Goal: Information Seeking & Learning: Learn about a topic

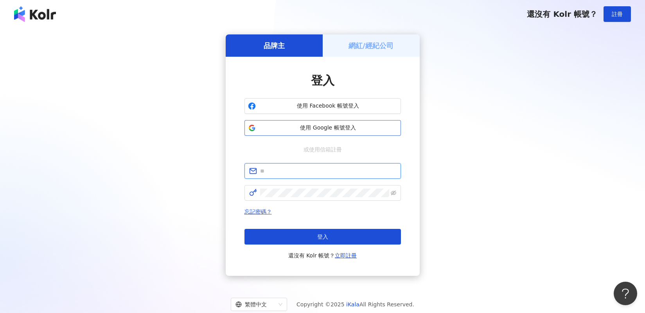
type input "**********"
click at [338, 128] on span "使用 Google 帳號登入" at bounding box center [328, 128] width 138 height 8
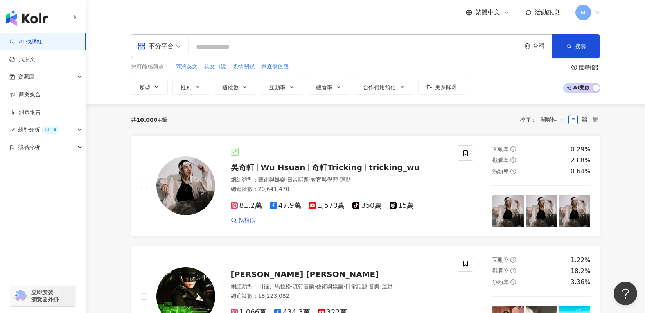
click at [248, 45] on input "search" at bounding box center [355, 47] width 326 height 15
click at [268, 44] on input "search" at bounding box center [355, 47] width 326 height 15
paste input "**********"
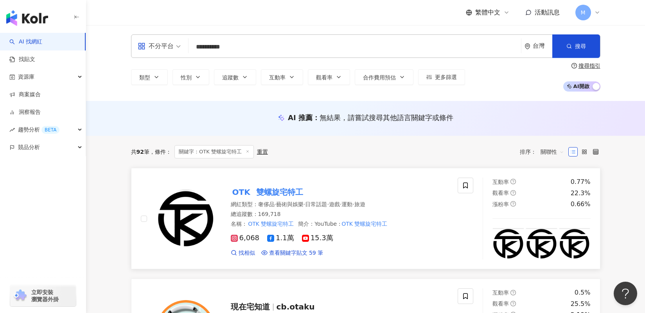
click at [275, 193] on mark "雙螺旋宅特工" at bounding box center [280, 192] width 50 height 13
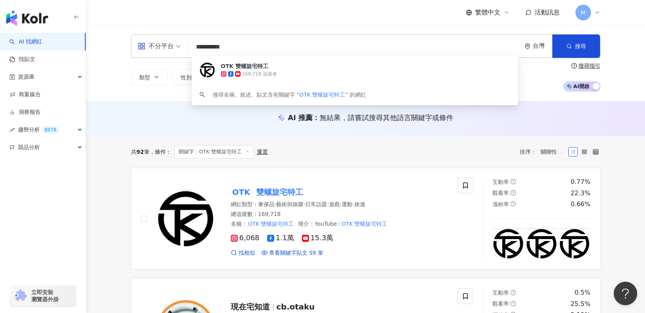
drag, startPoint x: 259, startPoint y: 47, endPoint x: 171, endPoint y: 50, distance: 87.7
click at [171, 50] on div "**********" at bounding box center [365, 45] width 469 height 23
paste input "search"
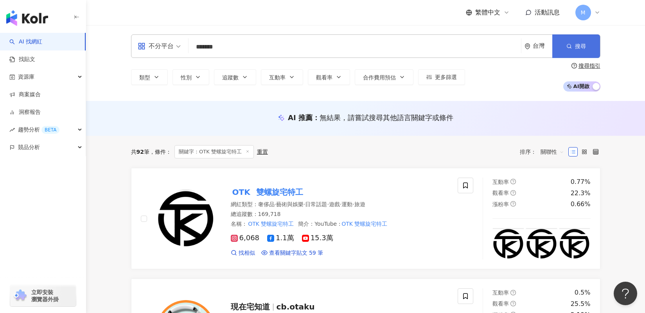
click at [582, 40] on button "搜尋" at bounding box center [576, 45] width 48 height 23
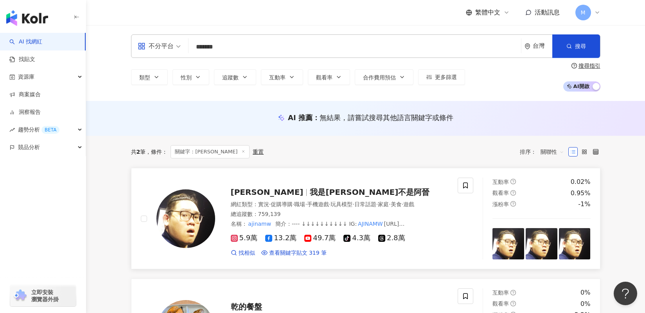
click at [310, 191] on span "我是阿晋不是阿晉" at bounding box center [370, 191] width 120 height 9
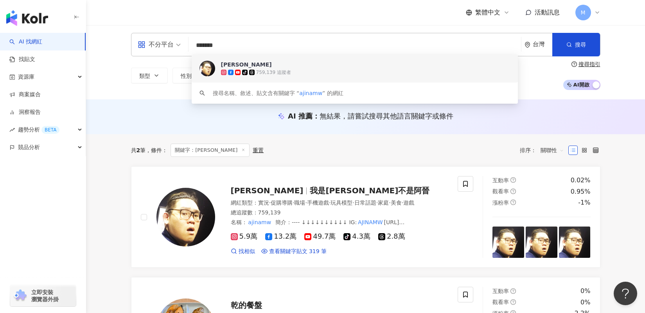
drag, startPoint x: 237, startPoint y: 49, endPoint x: 184, endPoint y: 49, distance: 53.6
click at [184, 49] on div "不分平台 ******* 台灣 搜尋 c6ddc074-4d37-45ea-ad5b-8046b7966630 keyword 阿晋 tiktok-icon …" at bounding box center [365, 44] width 469 height 23
paste input "***"
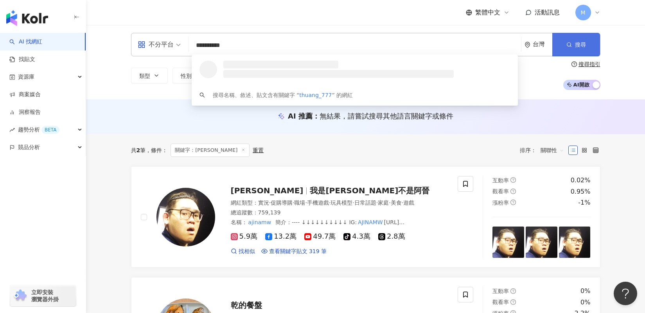
click at [581, 50] on button "搜尋" at bounding box center [576, 44] width 48 height 23
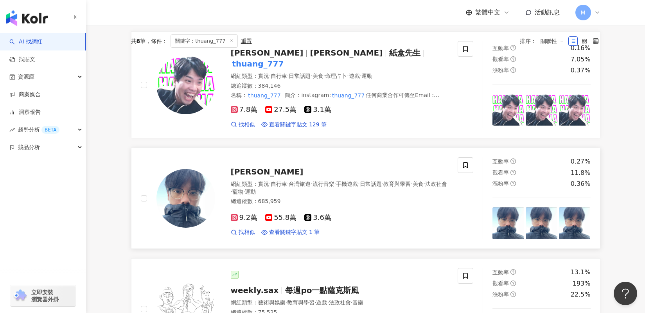
scroll to position [35, 0]
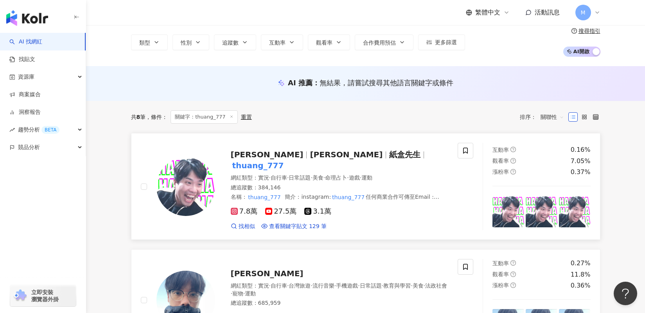
click at [389, 159] on span "紙盒先生" at bounding box center [404, 154] width 31 height 9
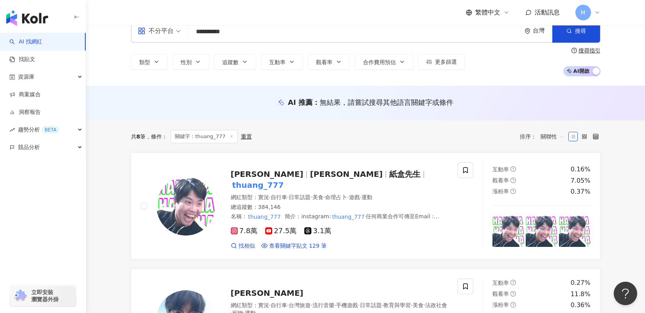
scroll to position [0, 0]
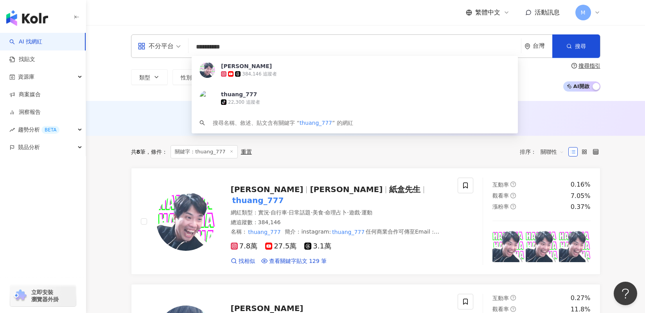
click at [193, 47] on input "**********" at bounding box center [355, 47] width 326 height 15
paste input "search"
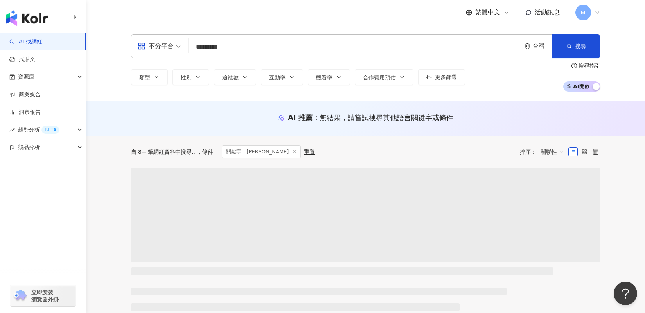
type input "*********"
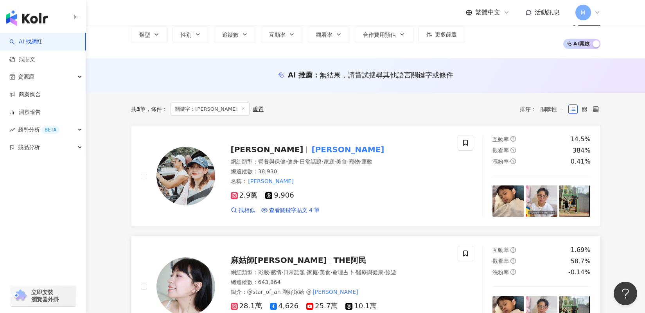
scroll to position [45, 0]
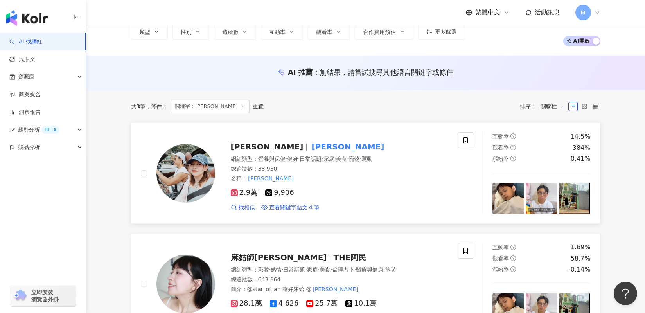
click at [198, 176] on img at bounding box center [185, 173] width 59 height 59
click at [263, 149] on span "Allen Chou" at bounding box center [267, 146] width 73 height 9
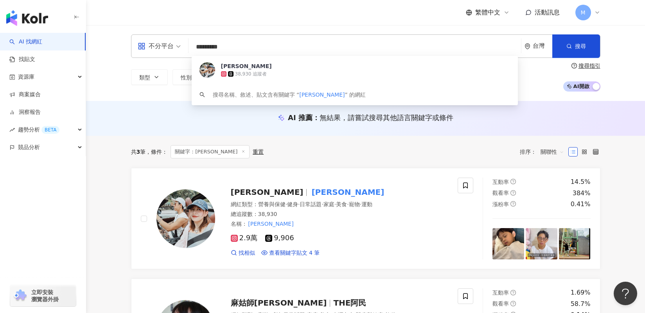
drag, startPoint x: 225, startPoint y: 47, endPoint x: 190, endPoint y: 49, distance: 35.6
click at [190, 49] on div "不分平台 ********* 台灣 搜尋 f95246e4-4786-459e-a533-4fb73ca8b42e Allen Chou 38,930 追蹤者…" at bounding box center [365, 45] width 469 height 23
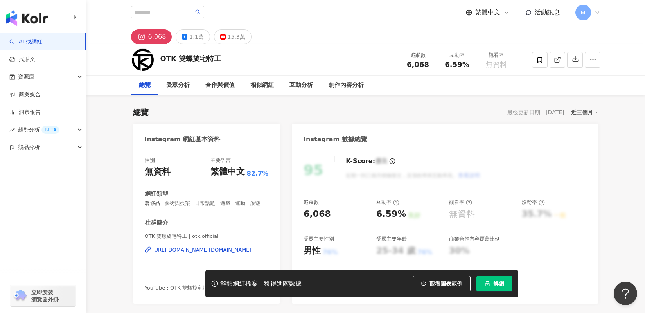
click at [503, 282] on span "解鎖" at bounding box center [498, 283] width 11 height 6
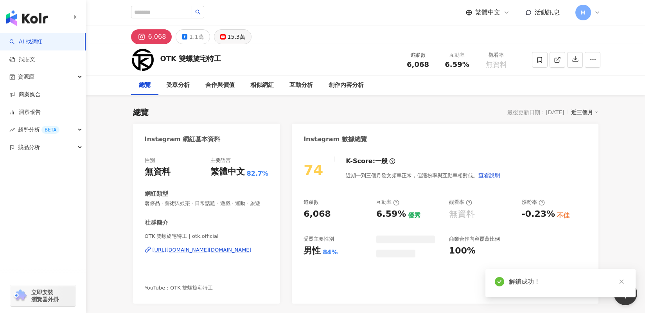
click at [236, 34] on div "15.3萬" at bounding box center [237, 36] width 18 height 11
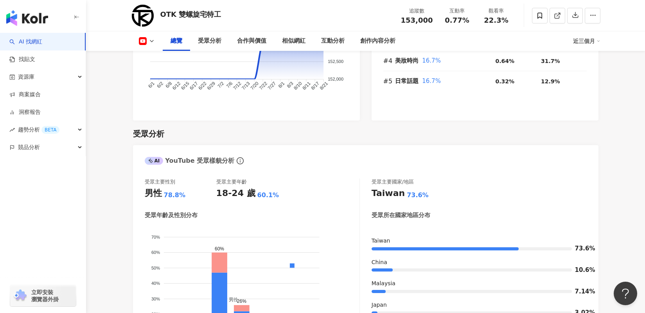
scroll to position [616, 0]
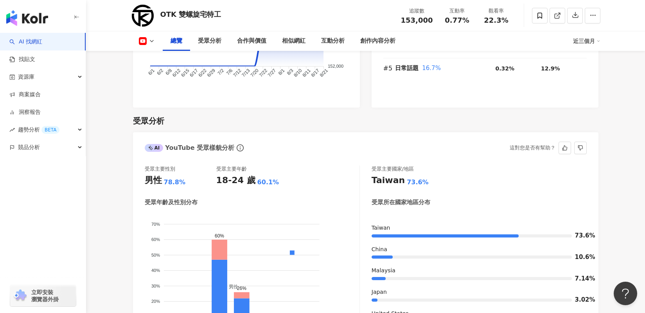
click at [170, 178] on div "78.8%" at bounding box center [175, 182] width 22 height 9
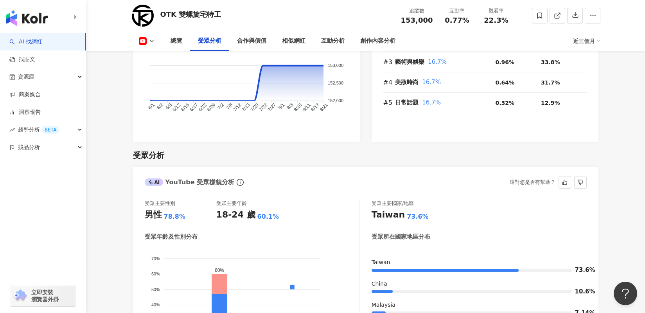
scroll to position [679, 0]
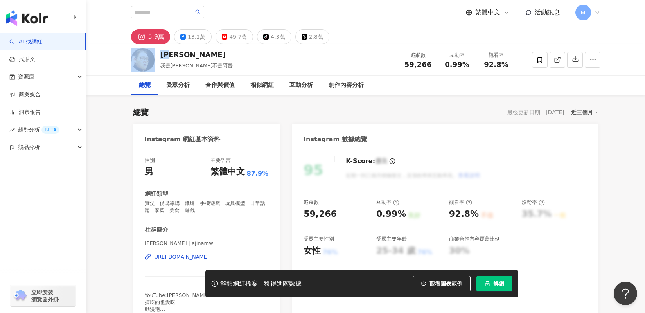
drag, startPoint x: 181, startPoint y: 51, endPoint x: 156, endPoint y: 53, distance: 25.1
click at [156, 53] on div "阿晋 我是[PERSON_NAME]不是阿晉 追蹤數 59,266 互動率 0.99% 觀看率 92.8%" at bounding box center [365, 59] width 501 height 31
drag, startPoint x: 183, startPoint y: 56, endPoint x: 151, endPoint y: 55, distance: 32.9
click at [151, 55] on div "阿晋 我是[PERSON_NAME]不是阿晉 追蹤數 59,266 互動率 0.99% 觀看率 92.8%" at bounding box center [365, 59] width 501 height 31
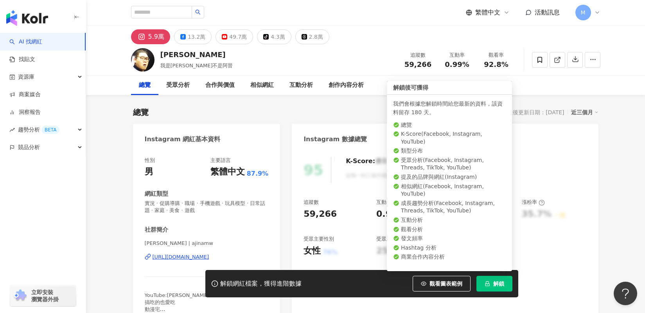
click at [495, 283] on span "解鎖" at bounding box center [498, 283] width 11 height 6
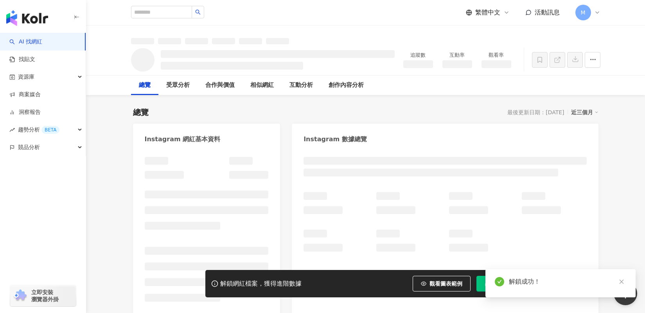
click at [623, 282] on icon "close" at bounding box center [621, 281] width 5 height 5
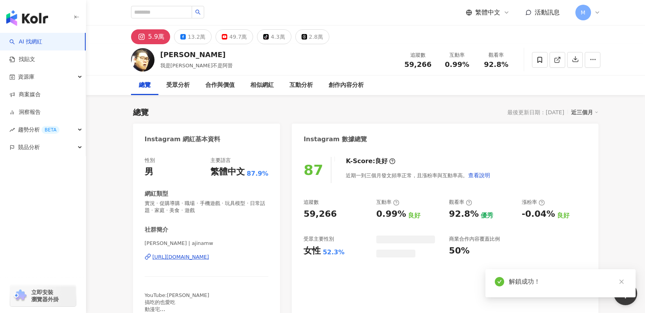
click at [624, 282] on icon "close" at bounding box center [621, 281] width 5 height 5
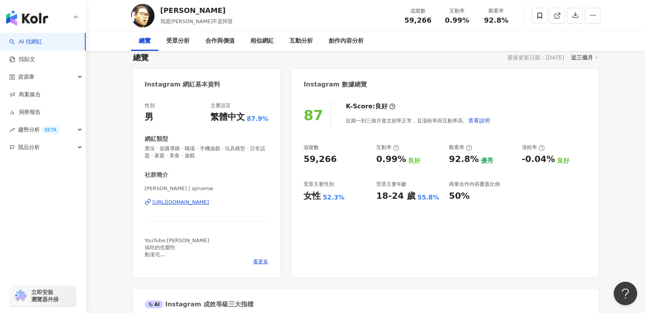
scroll to position [12, 0]
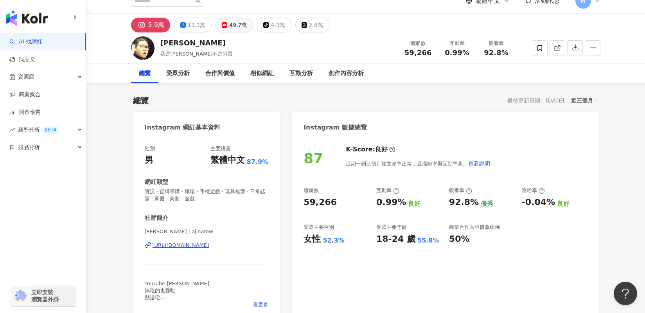
click at [230, 28] on div "49.7萬" at bounding box center [238, 25] width 18 height 11
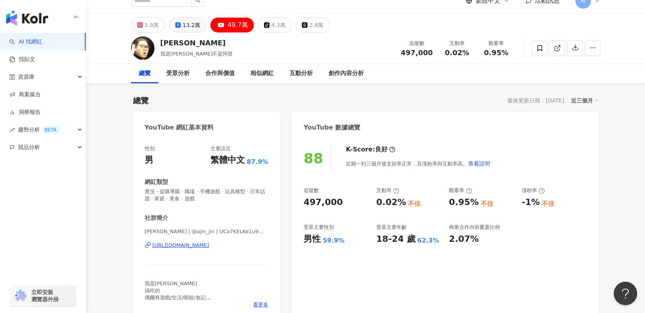
click at [195, 25] on div "13.2萬" at bounding box center [192, 25] width 18 height 11
click at [183, 22] on div "13.2萬" at bounding box center [192, 25] width 18 height 11
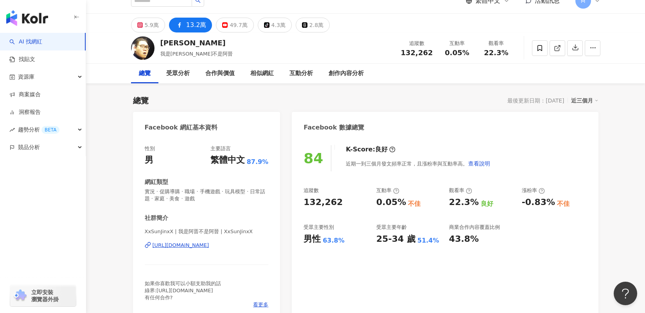
scroll to position [15, 0]
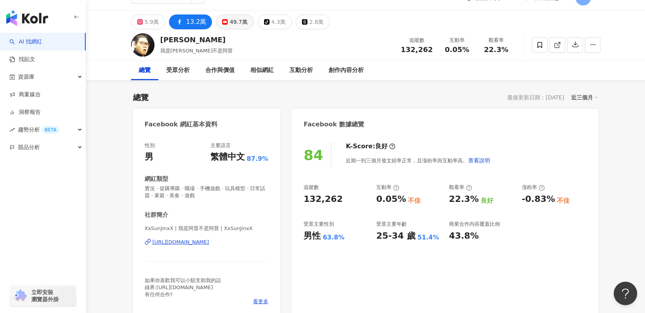
click at [223, 26] on button "49.7萬" at bounding box center [235, 21] width 38 height 15
click at [152, 27] on div "5.9萬" at bounding box center [152, 21] width 14 height 11
click at [153, 22] on div "5.9萬" at bounding box center [152, 21] width 14 height 11
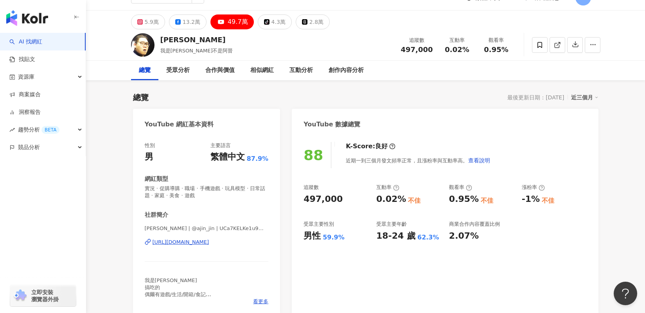
click at [223, 26] on button "49.7萬" at bounding box center [231, 21] width 43 height 15
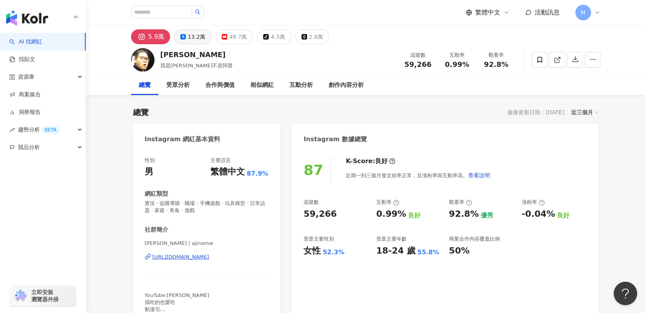
click at [183, 37] on icon at bounding box center [182, 36] width 5 height 5
click at [230, 38] on div "49.7萬" at bounding box center [238, 36] width 18 height 11
click at [236, 38] on div "49.7萬" at bounding box center [238, 36] width 18 height 11
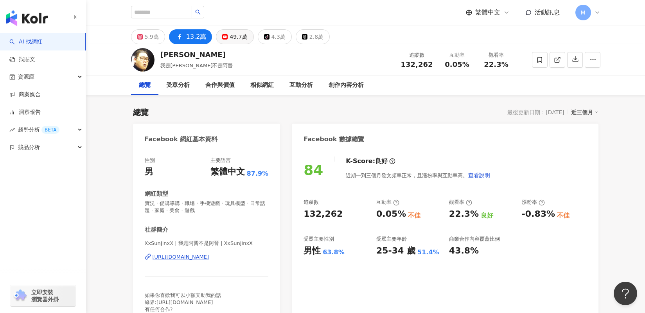
click at [236, 38] on div "49.7萬" at bounding box center [239, 36] width 18 height 11
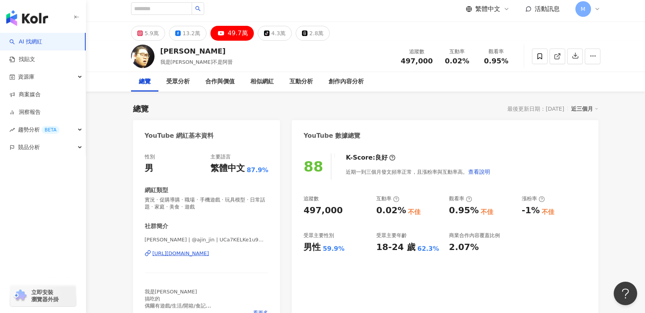
scroll to position [5, 0]
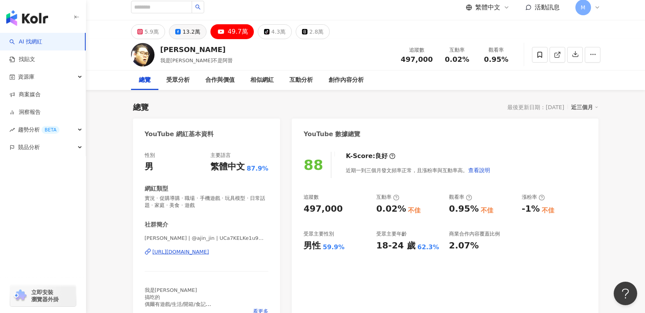
click at [183, 35] on div "13.2萬" at bounding box center [192, 31] width 18 height 11
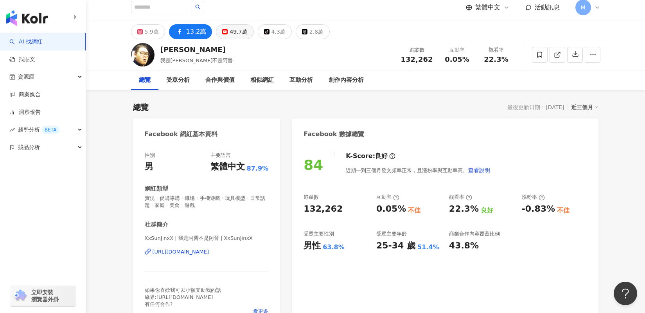
click at [225, 34] on button "49.7萬" at bounding box center [235, 31] width 38 height 15
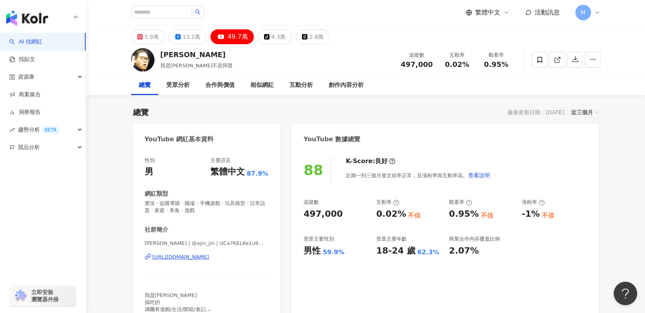
click at [460, 135] on div "YouTube 數據總覽" at bounding box center [445, 136] width 306 height 25
click at [147, 38] on div "5.9萬" at bounding box center [152, 36] width 14 height 11
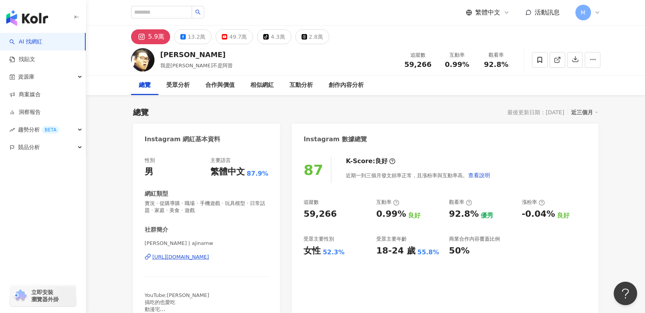
click at [104, 65] on div "阿晋 我是阿晋不是阿晉 追蹤數 59,266 互動率 0.99% 觀看率 92.8%" at bounding box center [365, 59] width 559 height 31
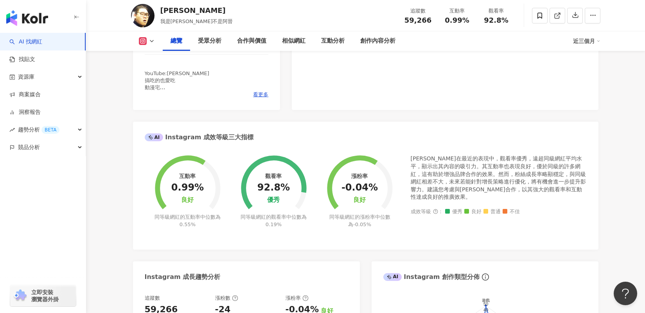
scroll to position [135, 0]
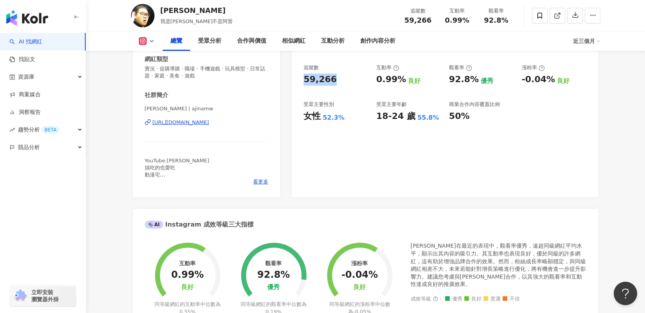
drag, startPoint x: 299, startPoint y: 78, endPoint x: 335, endPoint y: 78, distance: 36.0
click at [335, 78] on div "87 K-Score : 良好 近期一到三個月發文頻率正常，且漲粉率與互動率高。 查看說明 追蹤數 59,266 互動率 0.99% 良好 觀看率 92.8%…" at bounding box center [445, 105] width 306 height 183
copy div "59,266"
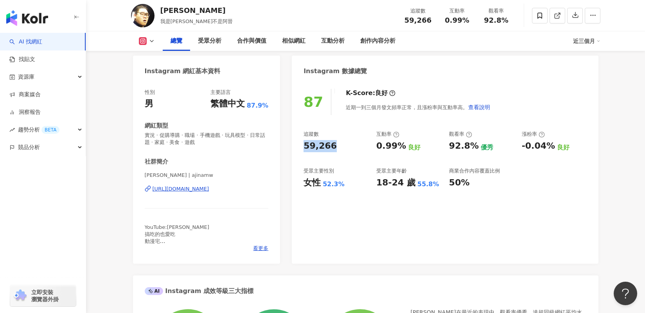
scroll to position [40, 0]
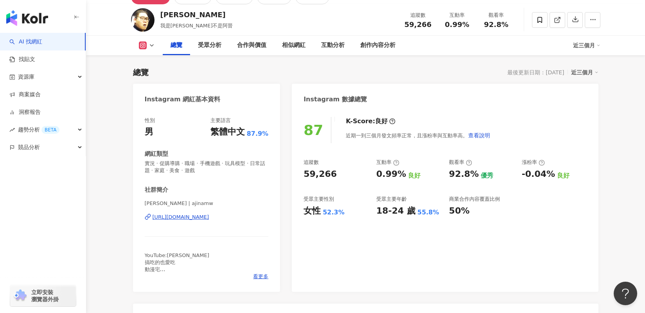
click at [355, 152] on div "87 K-Score : 良好 近期一到三個月發文頻率正常，且漲粉率與互動率高。 查看說明 追蹤數 59,266 互動率 0.99% 良好 觀看率 92.8%…" at bounding box center [445, 200] width 306 height 183
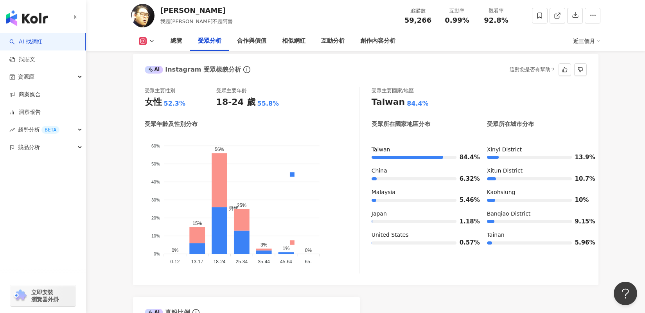
scroll to position [688, 0]
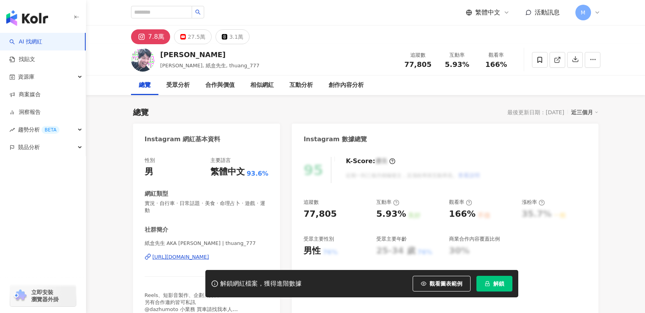
click at [506, 287] on button "解鎖" at bounding box center [494, 284] width 36 height 16
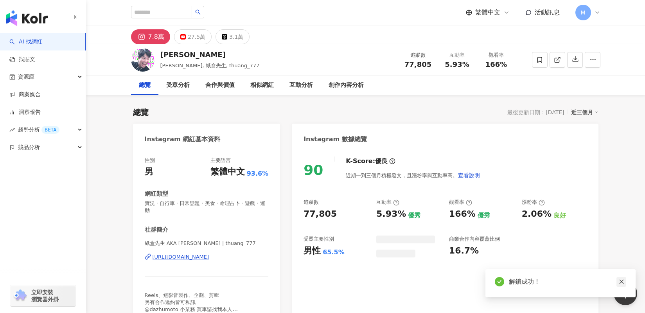
click at [622, 282] on icon "close" at bounding box center [621, 281] width 5 height 5
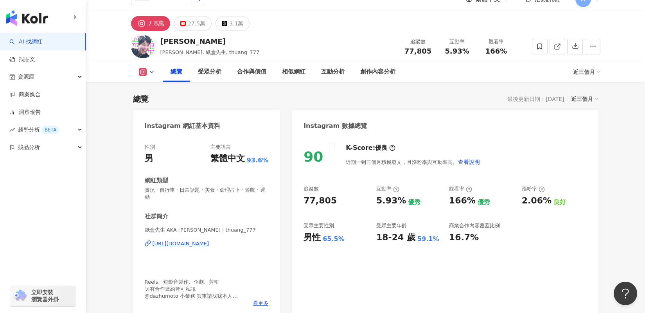
scroll to position [48, 0]
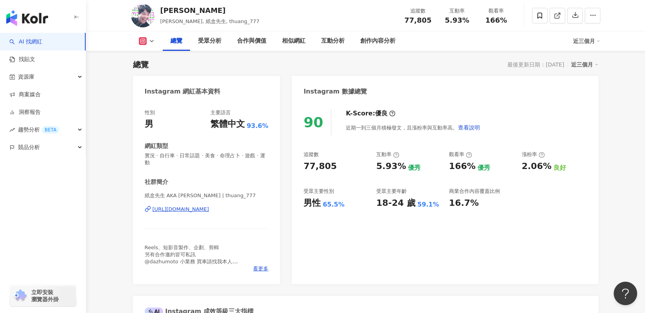
drag, startPoint x: 337, startPoint y: 160, endPoint x: 295, endPoint y: 166, distance: 42.3
click at [295, 166] on div "90 K-Score : 優良 近期一到三個月積極發文，且漲粉率與互動率高。 查看說明 追蹤數 77,805 互動率 5.93% 優秀 觀看率 166% 優秀…" at bounding box center [445, 192] width 306 height 183
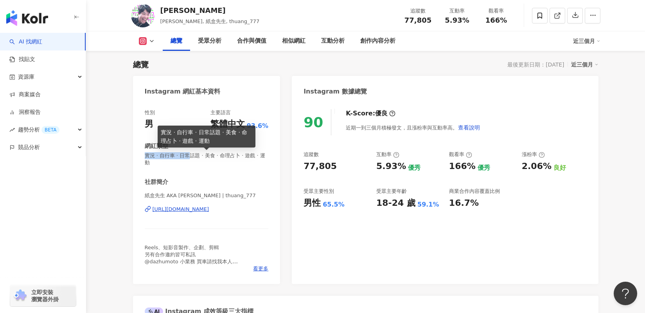
drag, startPoint x: 144, startPoint y: 155, endPoint x: 187, endPoint y: 155, distance: 42.6
click at [186, 155] on div "性別 男 主要語言 繁體中文 93.6% 網紅類型 實況 · 自行車 · 日常話題 · 美食 · 命理占卜 · 遊戲 · 運動 社群簡介 紙盒先生 AKA 子…" at bounding box center [206, 192] width 147 height 183
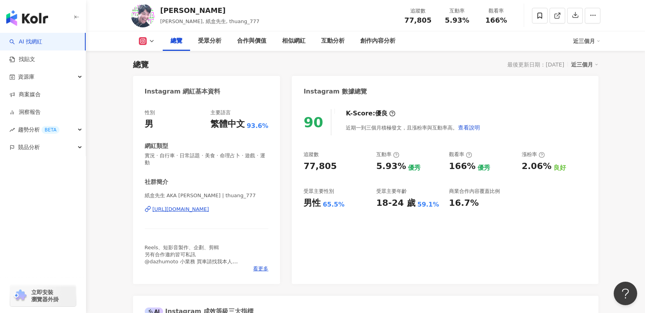
click at [203, 178] on div "社群簡介" at bounding box center [207, 182] width 124 height 8
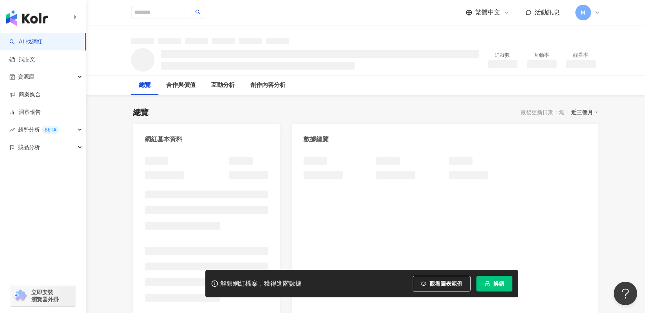
click at [497, 281] on span "解鎖" at bounding box center [498, 283] width 11 height 6
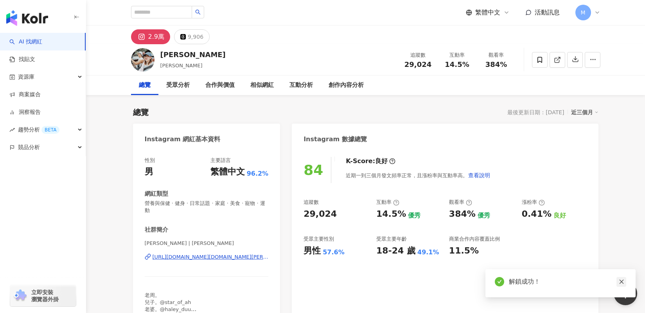
click at [622, 280] on icon "close" at bounding box center [621, 282] width 4 height 4
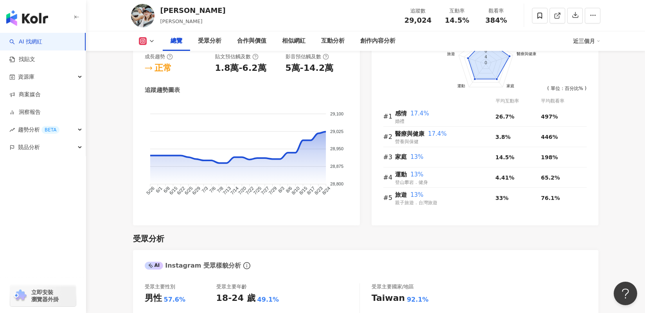
scroll to position [525, 0]
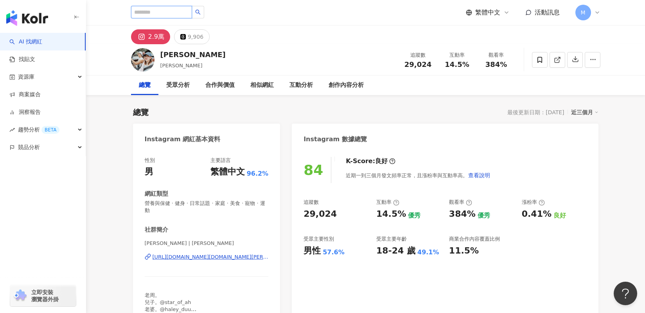
click at [162, 11] on input "search" at bounding box center [161, 12] width 61 height 13
paste input "*********"
type input "*********"
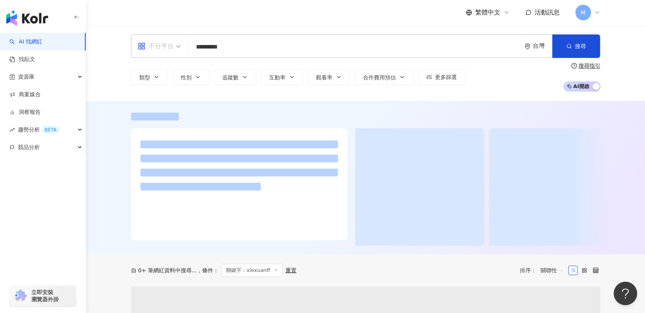
click at [181, 36] on div "不分平台" at bounding box center [159, 46] width 52 height 23
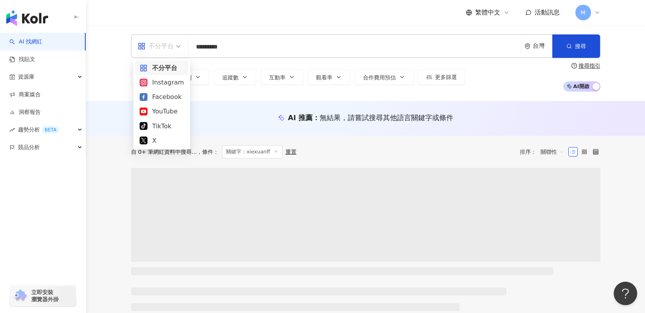
click at [267, 51] on input "*********" at bounding box center [355, 47] width 326 height 15
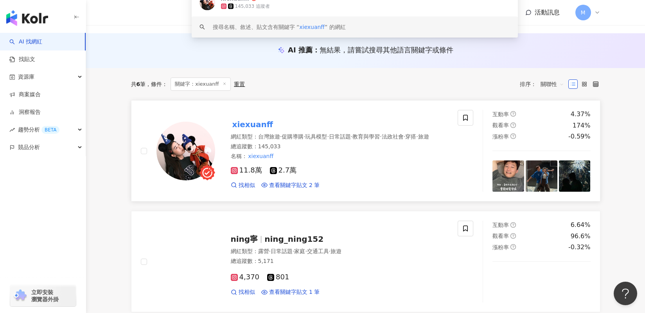
scroll to position [94, 0]
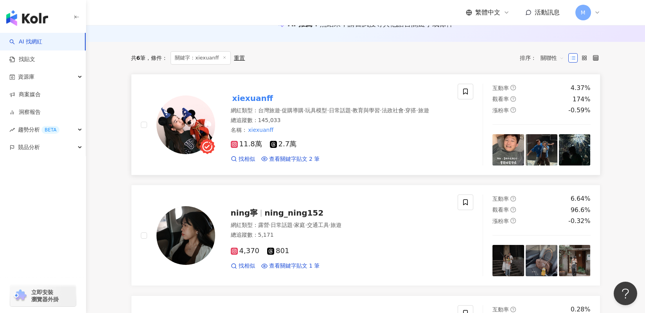
click at [263, 98] on mark "xiexuanff" at bounding box center [253, 98] width 44 height 13
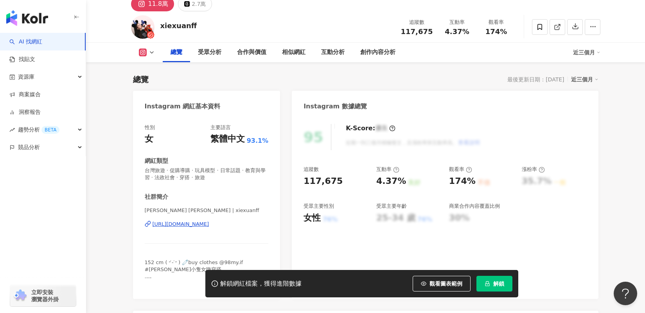
scroll to position [273, 0]
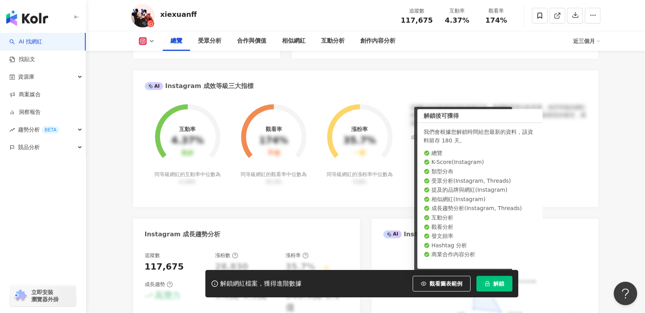
click at [497, 281] on span "解鎖" at bounding box center [498, 283] width 11 height 6
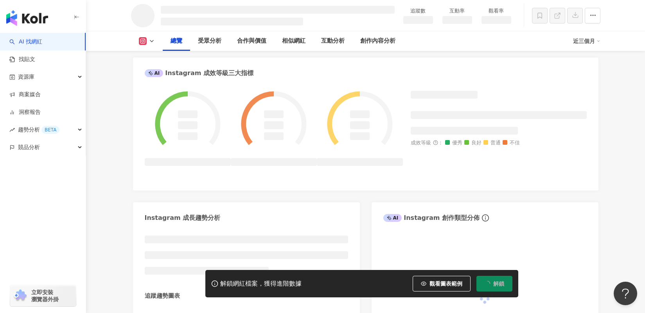
scroll to position [294, 0]
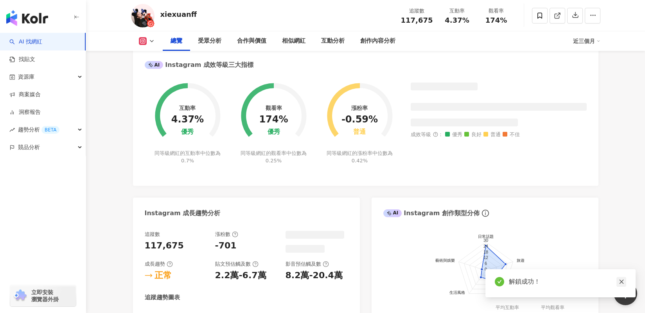
scroll to position [273, 0]
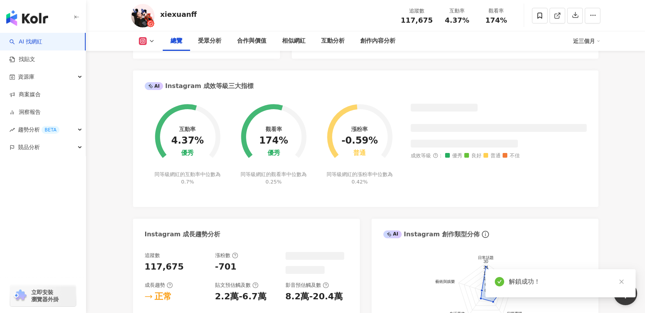
click at [624, 284] on icon "close" at bounding box center [621, 281] width 5 height 5
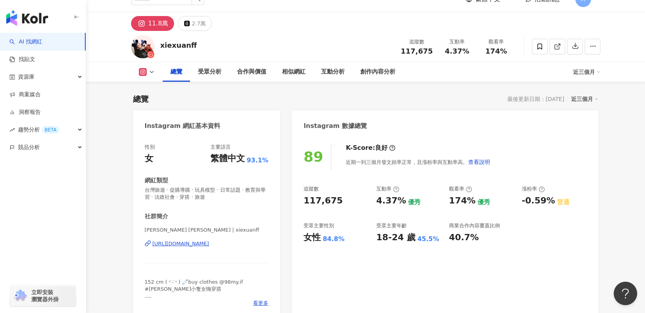
scroll to position [0, 0]
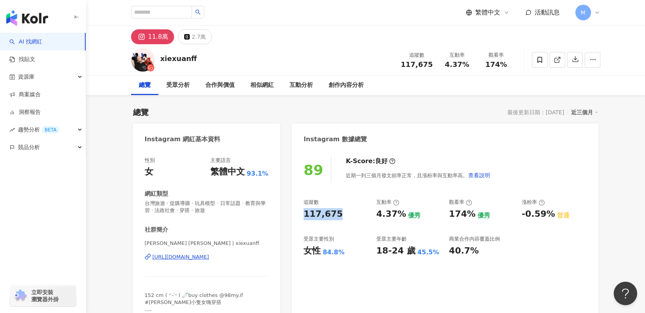
drag, startPoint x: 348, startPoint y: 217, endPoint x: 304, endPoint y: 216, distance: 43.8
click at [304, 216] on div "117,675" at bounding box center [336, 214] width 65 height 12
copy div "117,675"
click at [474, 169] on button "查看說明" at bounding box center [479, 175] width 23 height 16
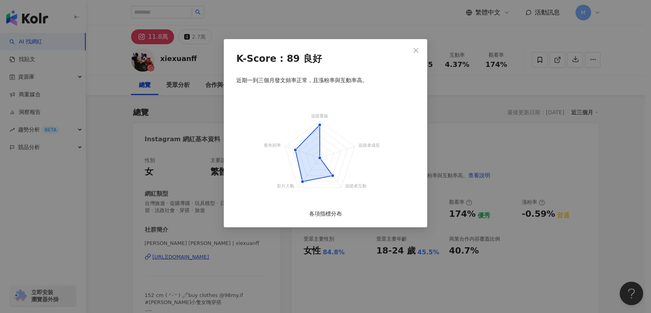
click at [564, 174] on div "K-Score : 89 良好 近期一到三個月發文頻率正常，且漲粉率與互動率高。 追蹤量級 追蹤者成長 追蹤者互動 影片人氣 發布頻率 各項指標分布" at bounding box center [325, 156] width 651 height 313
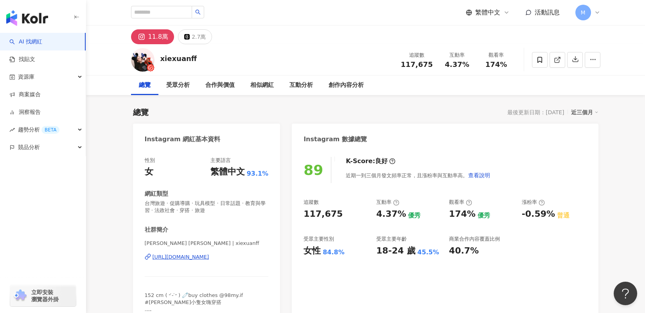
click at [538, 161] on div "89 K-Score : 良好 近期一到三個月發文頻率正常，且漲粉率與互動率高。 查看說明" at bounding box center [445, 170] width 283 height 26
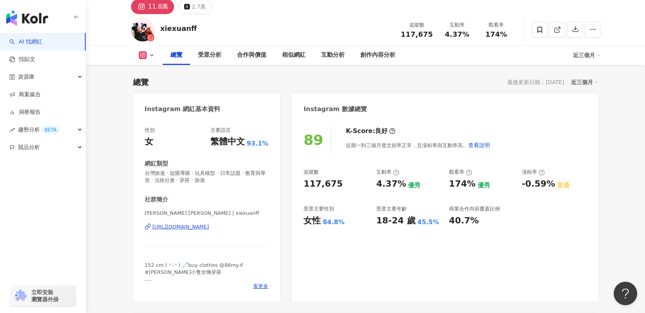
scroll to position [404, 0]
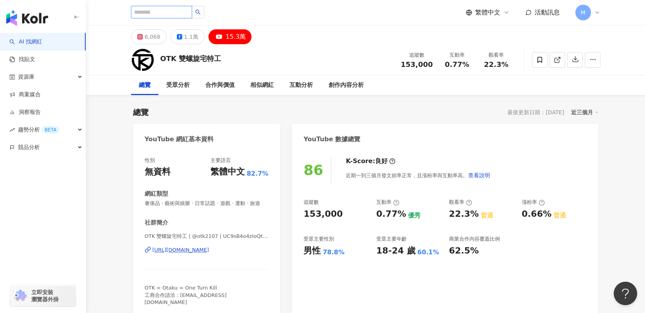
click at [156, 16] on input "search" at bounding box center [161, 12] width 61 height 13
paste input "*******"
type input "*******"
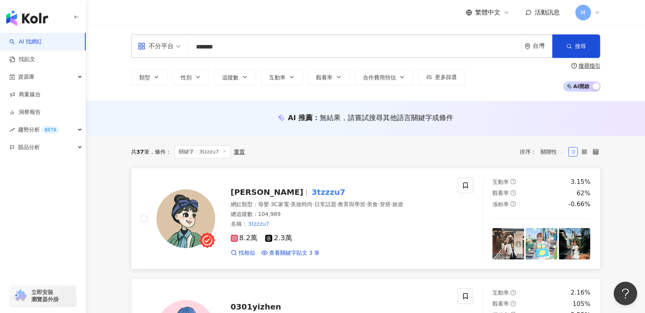
click at [241, 192] on span "姿佑" at bounding box center [267, 191] width 73 height 9
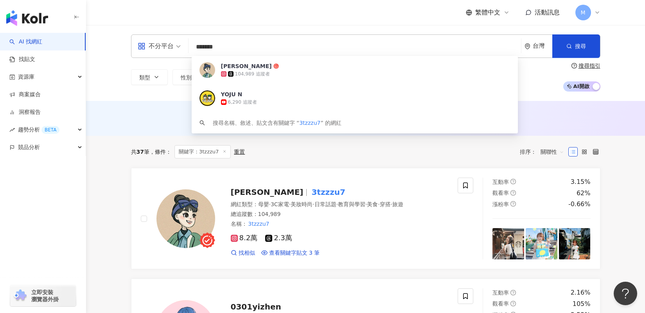
drag, startPoint x: 228, startPoint y: 43, endPoint x: 167, endPoint y: 40, distance: 60.8
click at [167, 40] on div "不分平台 ******* 台灣 搜尋 ae62c88b-2806-4c10-832f-b85943089698 姿佑 104,989 追蹤者 YOJU N 6…" at bounding box center [365, 45] width 469 height 23
paste input "***"
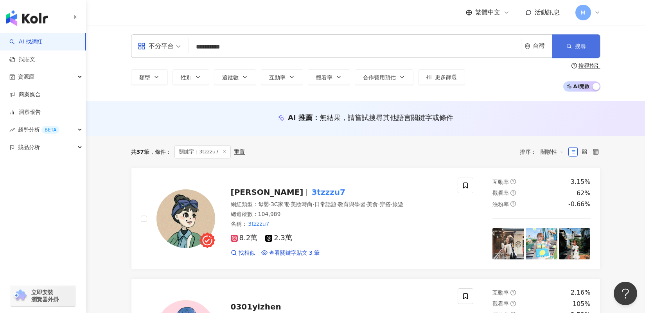
click at [577, 49] on button "搜尋" at bounding box center [576, 45] width 48 height 23
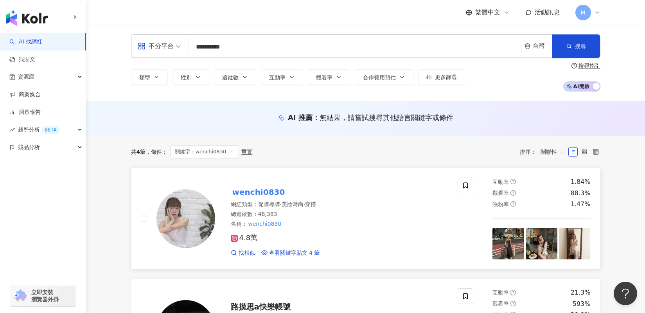
click at [261, 192] on mark "wenchi0830" at bounding box center [259, 192] width 56 height 13
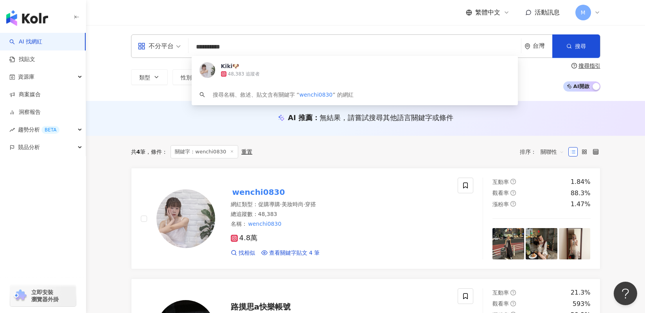
drag, startPoint x: 258, startPoint y: 50, endPoint x: 185, endPoint y: 48, distance: 72.8
click at [185, 48] on div "**********" at bounding box center [365, 45] width 469 height 23
paste input "*"
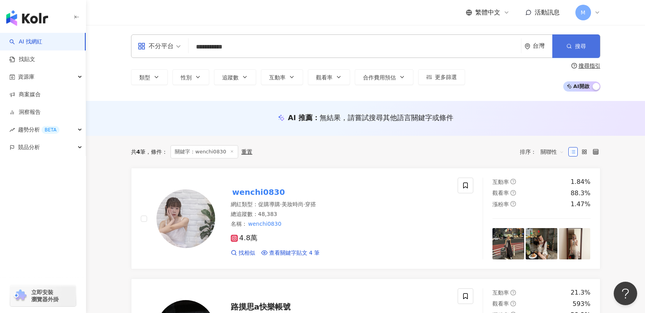
click at [576, 50] on button "搜尋" at bounding box center [576, 45] width 48 height 23
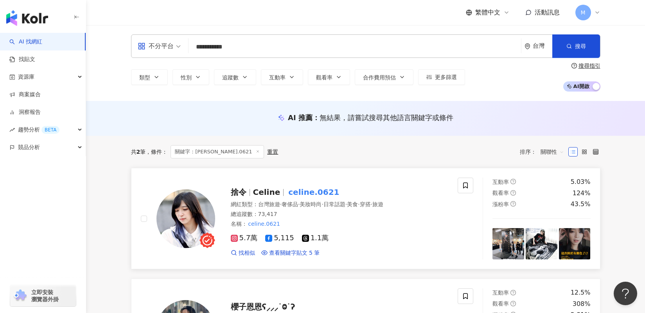
click at [274, 195] on span "Celine" at bounding box center [266, 191] width 27 height 9
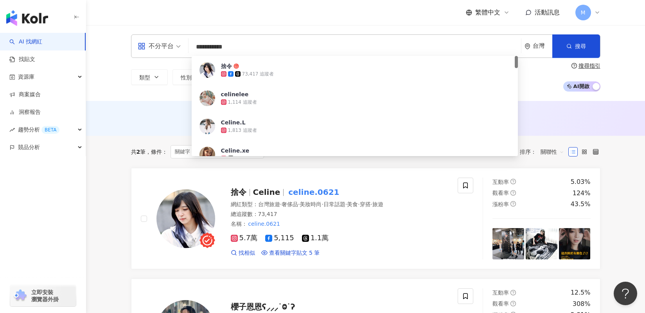
drag, startPoint x: 176, startPoint y: 63, endPoint x: 196, endPoint y: 48, distance: 25.2
click at [196, 48] on input "**********" at bounding box center [355, 47] width 326 height 15
paste input "*"
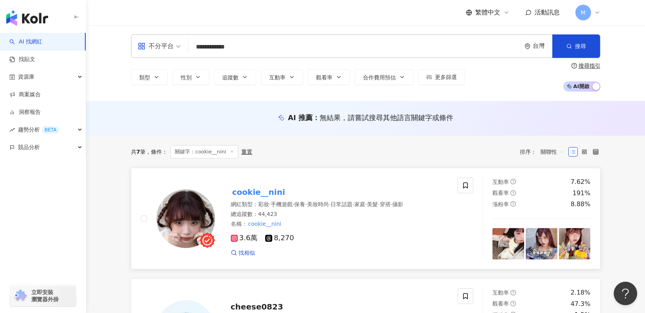
click at [253, 191] on mark "cookie__nini" at bounding box center [259, 192] width 56 height 13
click at [269, 192] on mark "cookie__nini" at bounding box center [259, 192] width 56 height 13
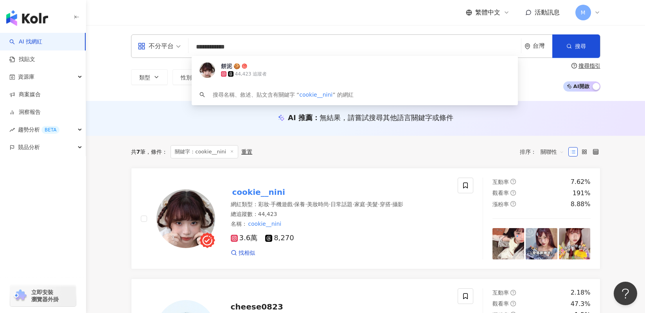
click at [189, 48] on div "**********" at bounding box center [365, 45] width 469 height 23
paste input "*"
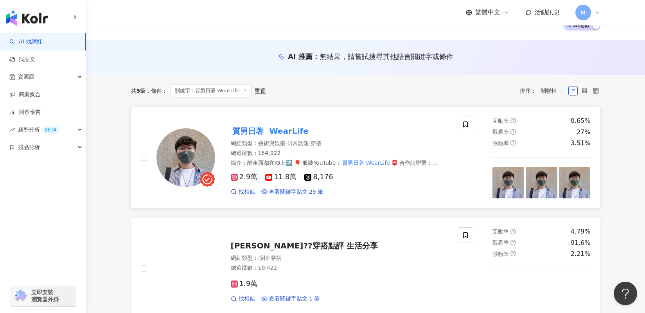
scroll to position [65, 0]
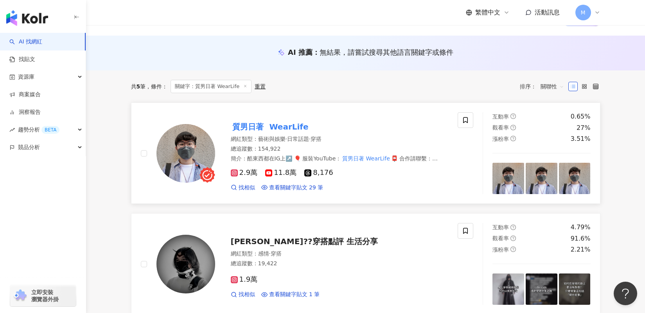
click at [276, 123] on mark "WearLife" at bounding box center [289, 126] width 42 height 13
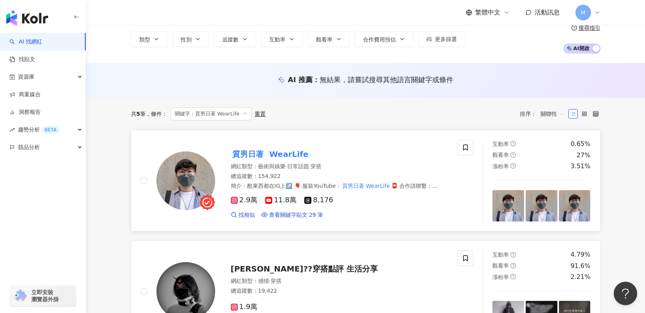
scroll to position [0, 0]
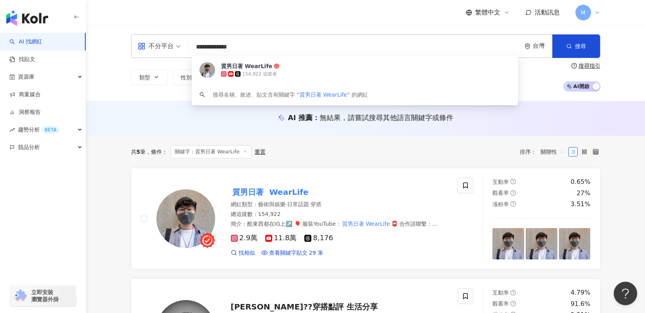
click at [129, 49] on div "**********" at bounding box center [365, 62] width 501 height 57
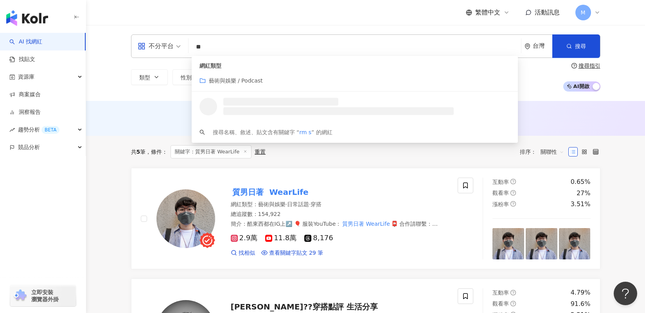
type input "*"
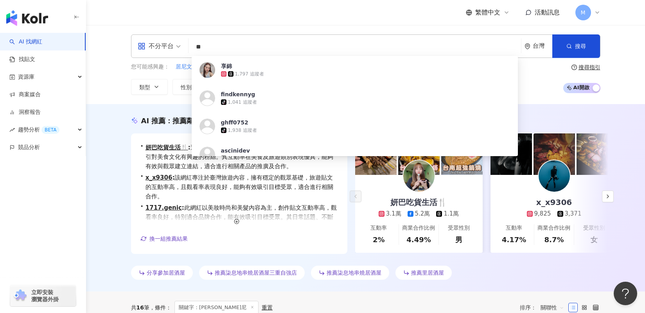
click at [106, 91] on div "不分平台 ** 台灣 搜尋 e4caa32f-e5da-40e1-ad9f-4852aae63a2b 享錦 1,797 追蹤者 findkennyg tikt…" at bounding box center [365, 64] width 559 height 79
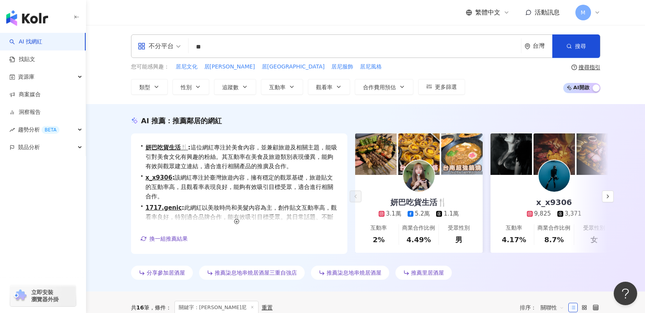
click at [236, 37] on div "不分平台 ** 台灣 搜尋 e4caa32f-e5da-40e1-ad9f-4852aae63a2b 享錦 1,797 追蹤者 findkennyg tikt…" at bounding box center [365, 45] width 469 height 23
click at [233, 44] on input "**" at bounding box center [355, 47] width 326 height 15
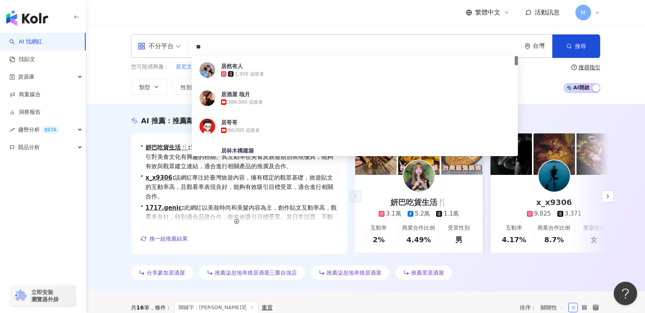
type input "**"
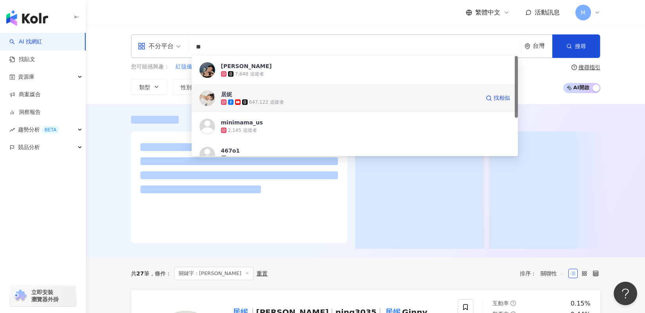
click at [218, 97] on div "居妮 647,122 追蹤者 找相似" at bounding box center [355, 98] width 326 height 28
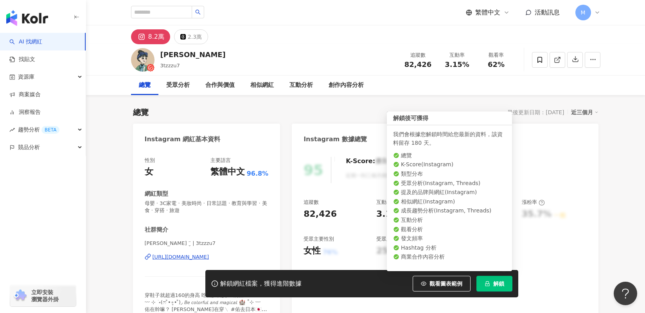
click at [493, 284] on button "解鎖" at bounding box center [494, 284] width 36 height 16
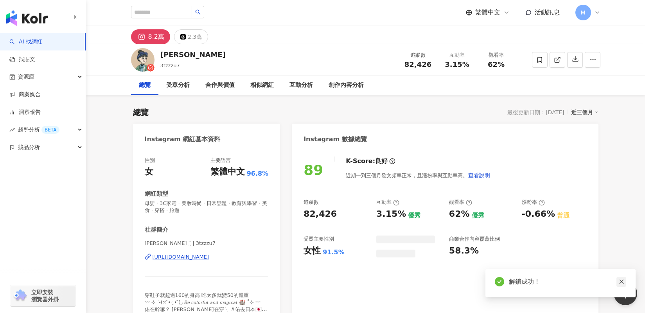
click at [626, 282] on link at bounding box center [622, 282] width 10 height 10
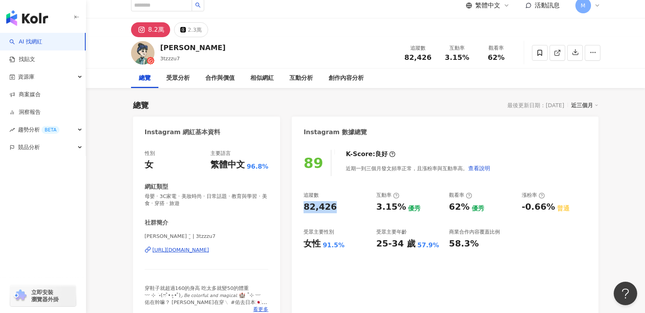
drag, startPoint x: 300, startPoint y: 204, endPoint x: 333, endPoint y: 204, distance: 33.3
click at [333, 204] on div "89 K-Score : 良好 近期一到三個月發文頻率正常，且漲粉率與互動率高。 查看說明 追蹤數 82,426 互動率 3.15% 優秀 觀看率 62% 優…" at bounding box center [445, 233] width 306 height 183
copy div "82,426"
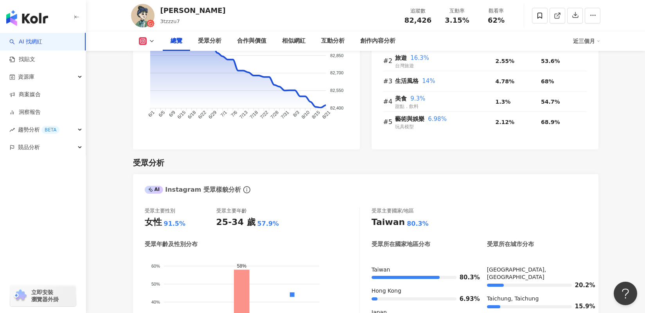
scroll to position [217, 0]
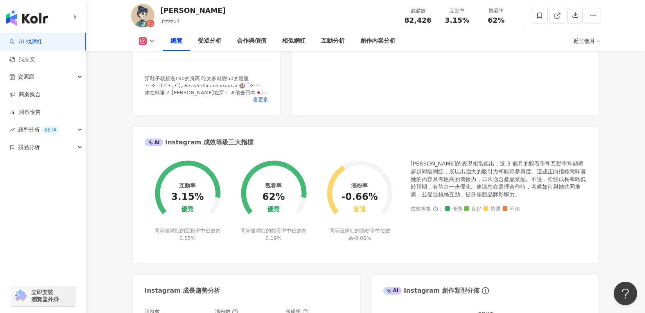
click at [42, 38] on link "AI 找網紅" at bounding box center [25, 42] width 33 height 8
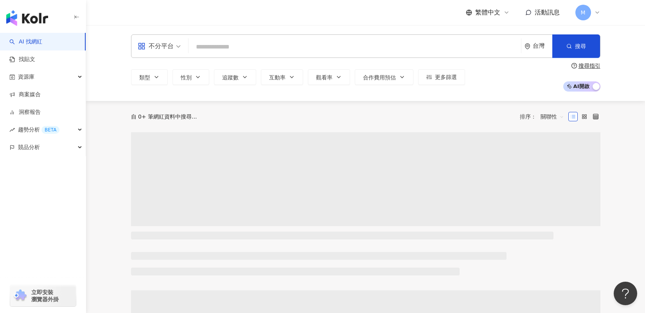
click at [258, 37] on div "不分平台 台灣 搜尋" at bounding box center [365, 45] width 469 height 23
click at [255, 44] on input "search" at bounding box center [355, 47] width 326 height 15
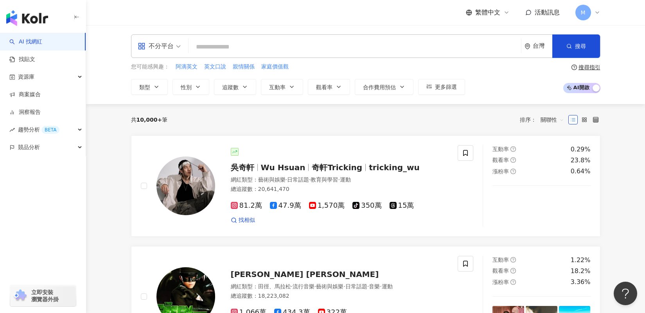
paste input "********"
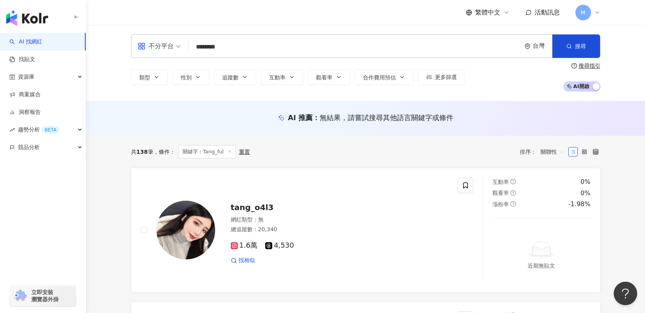
click at [167, 46] on div "不分平台" at bounding box center [156, 46] width 36 height 13
type input "********"
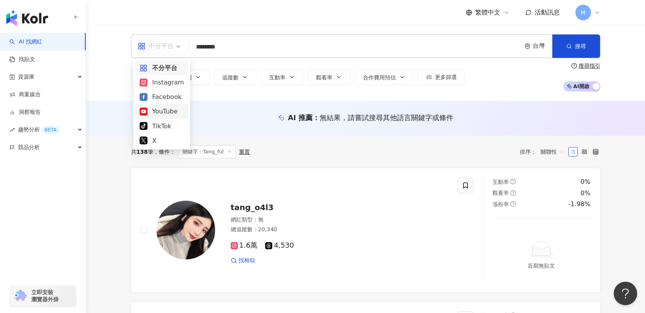
click at [171, 116] on div "YouTube" at bounding box center [162, 111] width 54 height 14
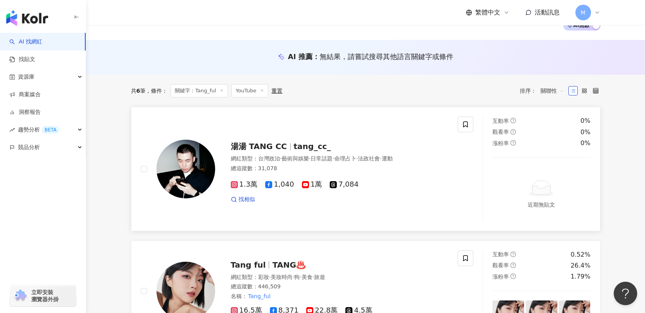
scroll to position [231, 0]
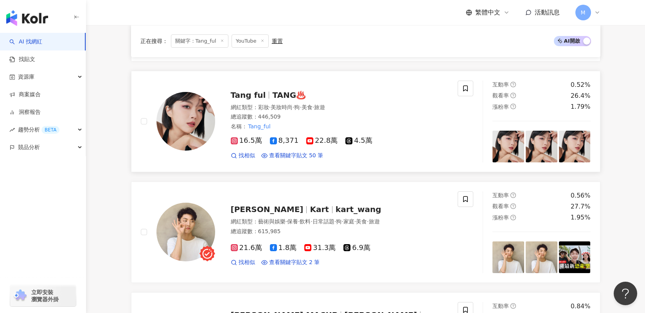
click at [272, 95] on span "TANG♨️" at bounding box center [289, 94] width 34 height 9
click at [205, 228] on img at bounding box center [185, 232] width 59 height 59
click at [310, 210] on span "Kart" at bounding box center [319, 209] width 19 height 9
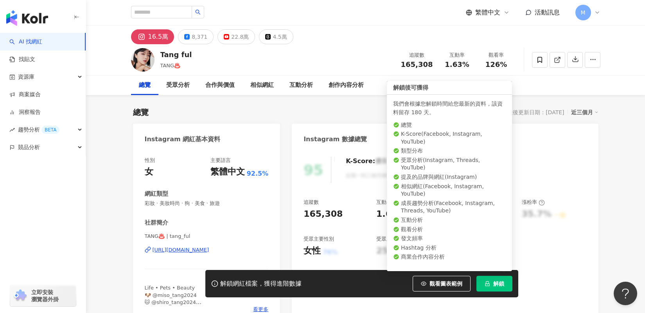
click at [500, 288] on button "解鎖" at bounding box center [494, 284] width 36 height 16
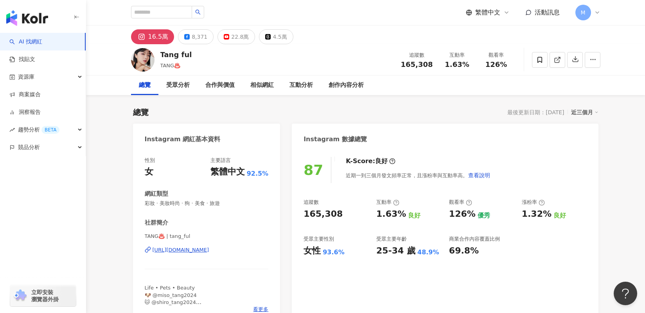
click at [333, 213] on div "165,308" at bounding box center [323, 214] width 39 height 12
drag, startPoint x: 352, startPoint y: 212, endPoint x: 297, endPoint y: 208, distance: 54.5
click at [297, 208] on div "87 K-Score : 良好 近期一到三個月發文頻率正常，且漲粉率與互動率高。 查看說明 追蹤數 165,308 互動率 1.63% 良好 觀看率 126%…" at bounding box center [445, 237] width 306 height 176
copy div "165,308"
click at [231, 30] on button "22.8萬" at bounding box center [237, 36] width 38 height 15
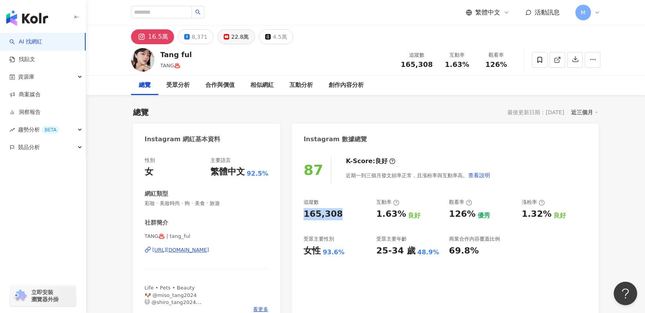
click at [232, 36] on div "22.8萬" at bounding box center [240, 36] width 18 height 11
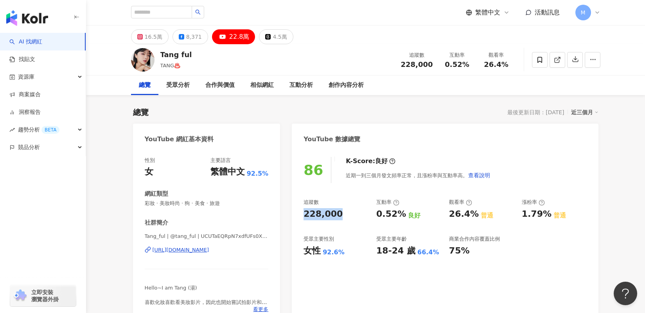
drag, startPoint x: 335, startPoint y: 216, endPoint x: 299, endPoint y: 216, distance: 36.0
click at [299, 216] on div "86 K-Score : 良好 近期一到三個月發文頻率正常，且漲粉率與互動率高。 查看說明 追蹤數 228,000 互動率 0.52% 良好 觀看率 26.4…" at bounding box center [445, 237] width 306 height 176
copy div "228,000"
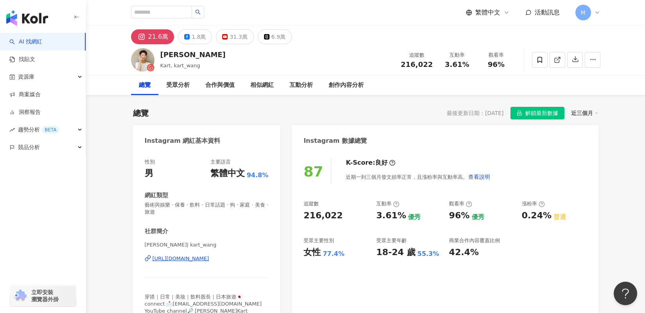
click at [194, 257] on div "[URL][DOMAIN_NAME]" at bounding box center [181, 258] width 57 height 7
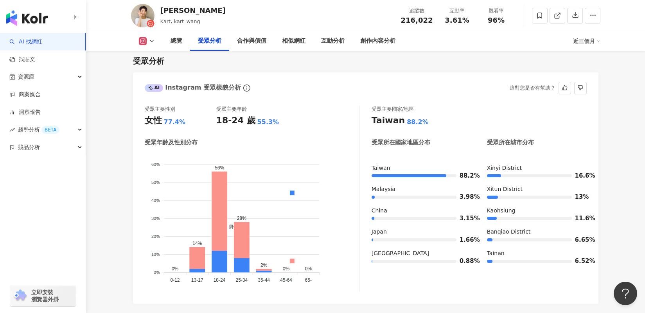
scroll to position [673, 0]
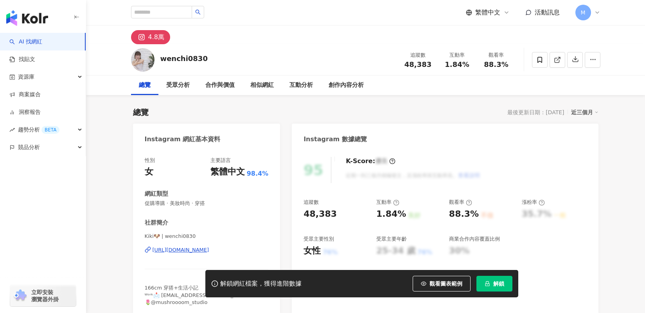
click at [492, 284] on button "解鎖" at bounding box center [494, 284] width 36 height 16
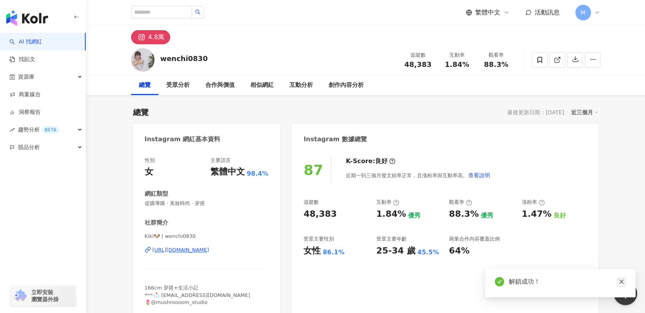
click at [626, 280] on link at bounding box center [622, 282] width 10 height 10
drag, startPoint x: 336, startPoint y: 212, endPoint x: 293, endPoint y: 212, distance: 42.6
click at [293, 212] on div "87 K-Score : 良好 近期一到三個月發文頻率正常，且漲粉率與互動率高。 查看說明 追蹤數 48,383 互動率 1.84% 優秀 觀看率 88.3%…" at bounding box center [445, 233] width 306 height 169
copy div "48,383"
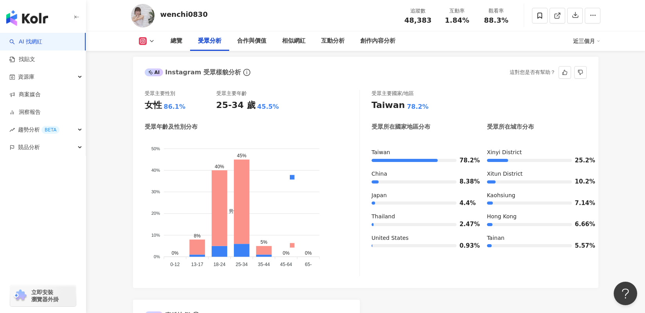
scroll to position [686, 0]
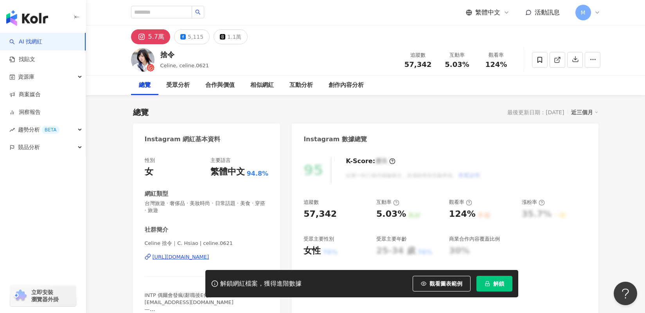
click at [495, 286] on span "解鎖" at bounding box center [498, 283] width 11 height 6
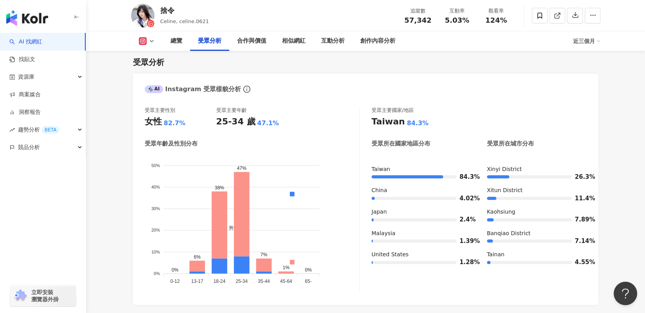
scroll to position [679, 0]
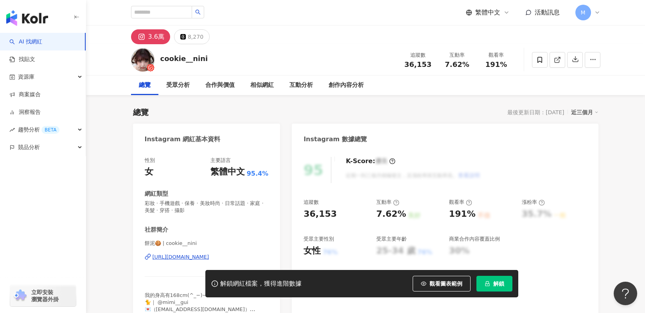
click at [502, 284] on span "解鎖" at bounding box center [498, 283] width 11 height 6
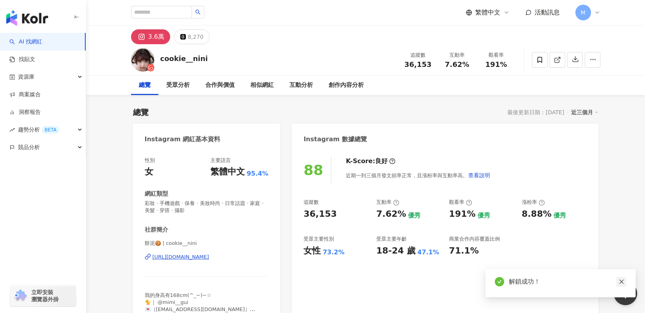
click at [621, 282] on icon "close" at bounding box center [621, 281] width 5 height 5
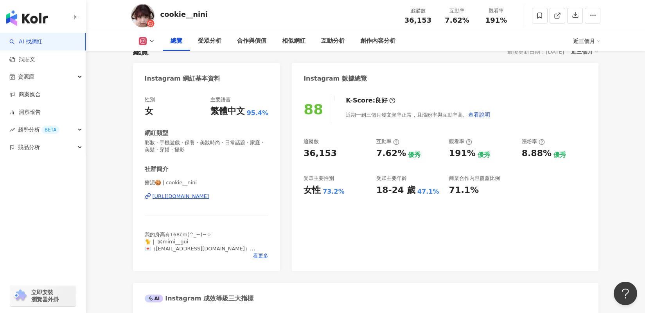
scroll to position [31, 0]
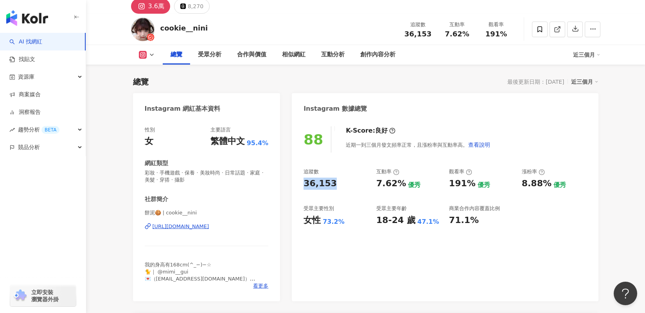
drag, startPoint x: 331, startPoint y: 185, endPoint x: 297, endPoint y: 181, distance: 34.7
click at [297, 181] on div "88 K-Score : 良好 近期一到三個月發文頻率正常，且漲粉率與互動率高。 查看說明 追蹤數 36,153 互動率 7.62% 優秀 觀看率 191% …" at bounding box center [445, 210] width 306 height 183
copy div "36,153"
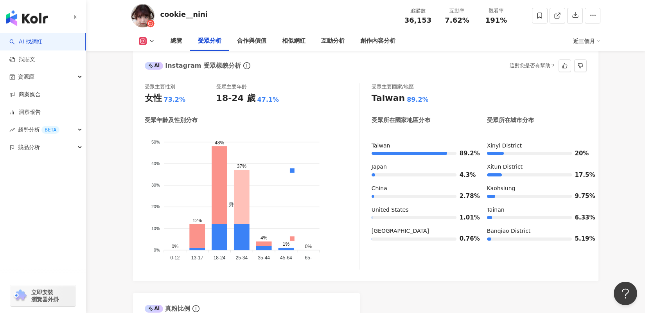
scroll to position [700, 0]
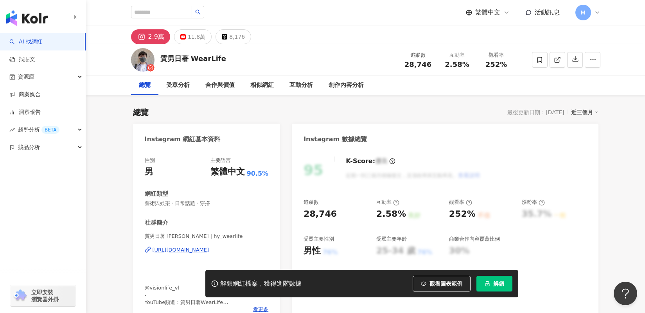
click at [490, 287] on button "解鎖" at bounding box center [494, 284] width 36 height 16
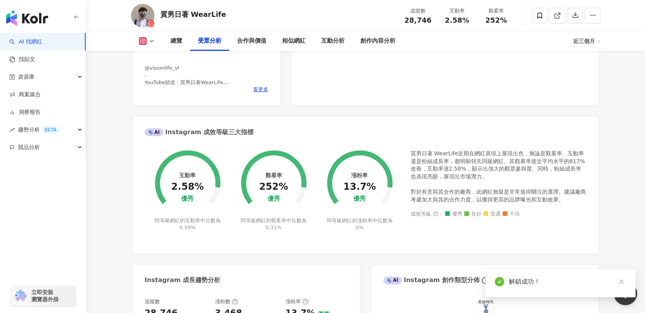
scroll to position [719, 0]
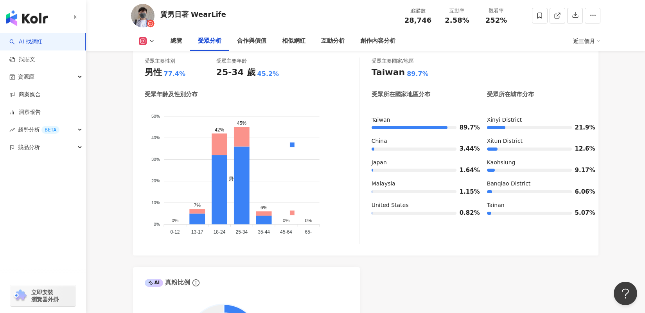
click at [153, 39] on icon at bounding box center [152, 41] width 6 height 6
click at [153, 72] on button "YouTube" at bounding box center [159, 73] width 47 height 11
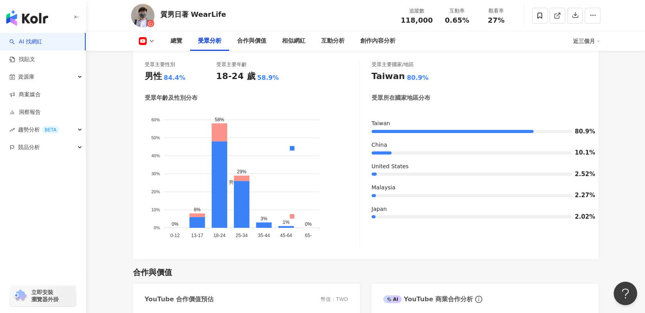
scroll to position [726, 0]
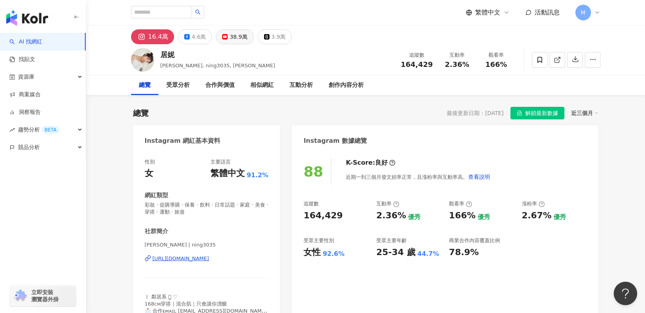
click at [236, 36] on div "38.9萬" at bounding box center [239, 36] width 18 height 11
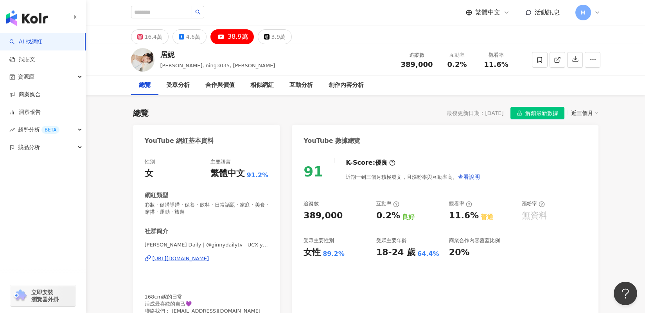
click at [537, 107] on span "解鎖最新數據" at bounding box center [541, 113] width 33 height 13
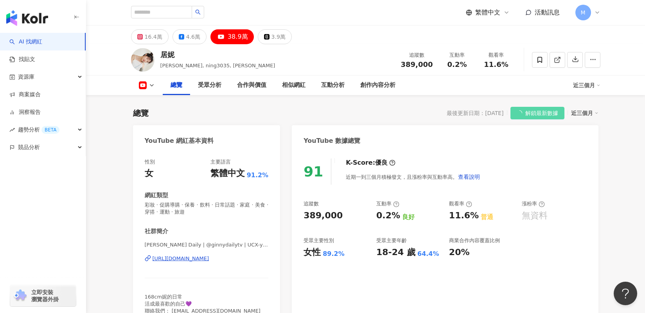
scroll to position [55, 0]
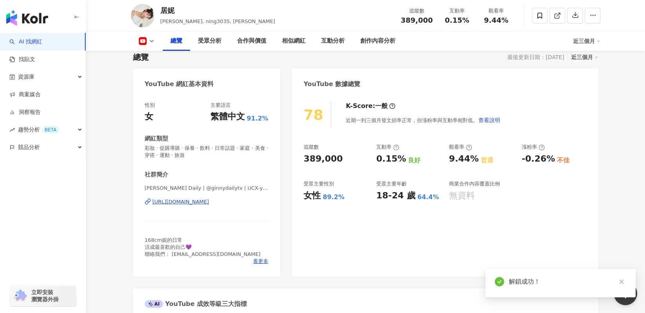
click at [387, 220] on div "78 K-Score : 一般 近期一到三個月發文頻率正常，但漲粉率與互動率相對低。 查看說明 追蹤數 389,000 互動率 0.15% 良好 觀看率 9.…" at bounding box center [445, 185] width 306 height 183
click at [625, 282] on link at bounding box center [622, 282] width 10 height 10
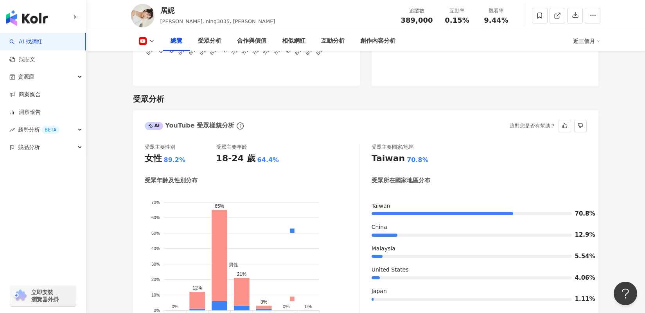
scroll to position [702, 0]
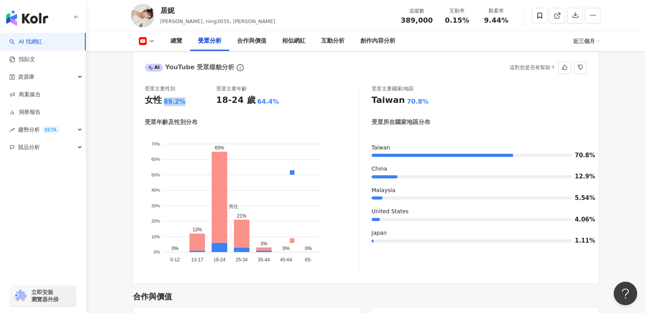
drag, startPoint x: 183, startPoint y: 93, endPoint x: 158, endPoint y: 93, distance: 25.8
click at [158, 94] on div "女性 89.2%" at bounding box center [181, 100] width 72 height 12
click at [183, 101] on div "受眾主要性別 女性 89.2% 受眾主要年齡 18-24 歲 64.4% 受眾年齡及性別分布 男性 女性 70% 70% 60% 60% 50% 50% 40…" at bounding box center [252, 178] width 215 height 186
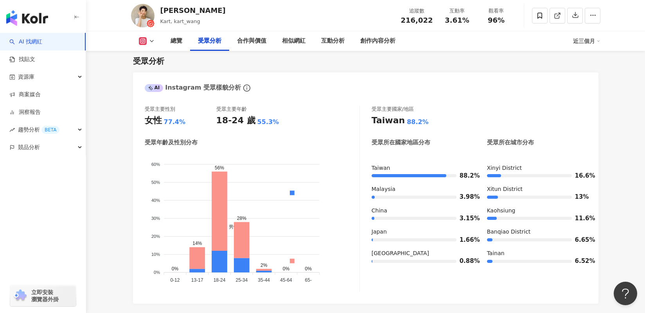
scroll to position [673, 0]
click at [150, 40] on polyline at bounding box center [151, 41] width 3 height 2
click at [150, 96] on button "YouTube" at bounding box center [159, 91] width 47 height 11
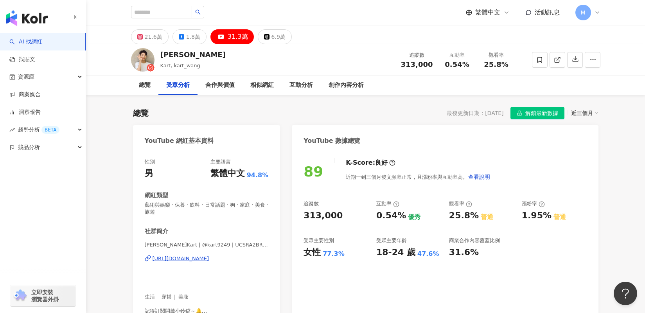
click at [292, 214] on div "89 K-Score : 良好 近期一到三個月發文頻率正常，且漲粉率與互動率高。 查看說明 追蹤數 313,000 互動率 0.54% 優秀 觀看率 25.8…" at bounding box center [445, 242] width 306 height 183
click at [346, 215] on div "313,000" at bounding box center [336, 216] width 65 height 12
drag, startPoint x: 345, startPoint y: 216, endPoint x: 303, endPoint y: 216, distance: 41.9
click at [303, 216] on div "89 K-Score : 良好 近期一到三個月發文頻率正常，且漲粉率與互動率高。 查看說明 追蹤數 313,000 互動率 0.54% 優秀 觀看率 25.8…" at bounding box center [445, 242] width 306 height 183
copy div "313,000"
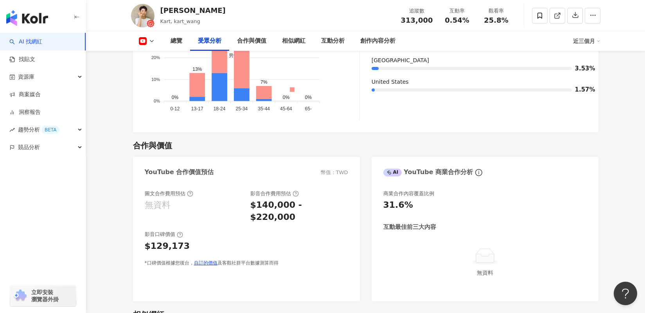
scroll to position [979, 0]
